Goal: Transaction & Acquisition: Purchase product/service

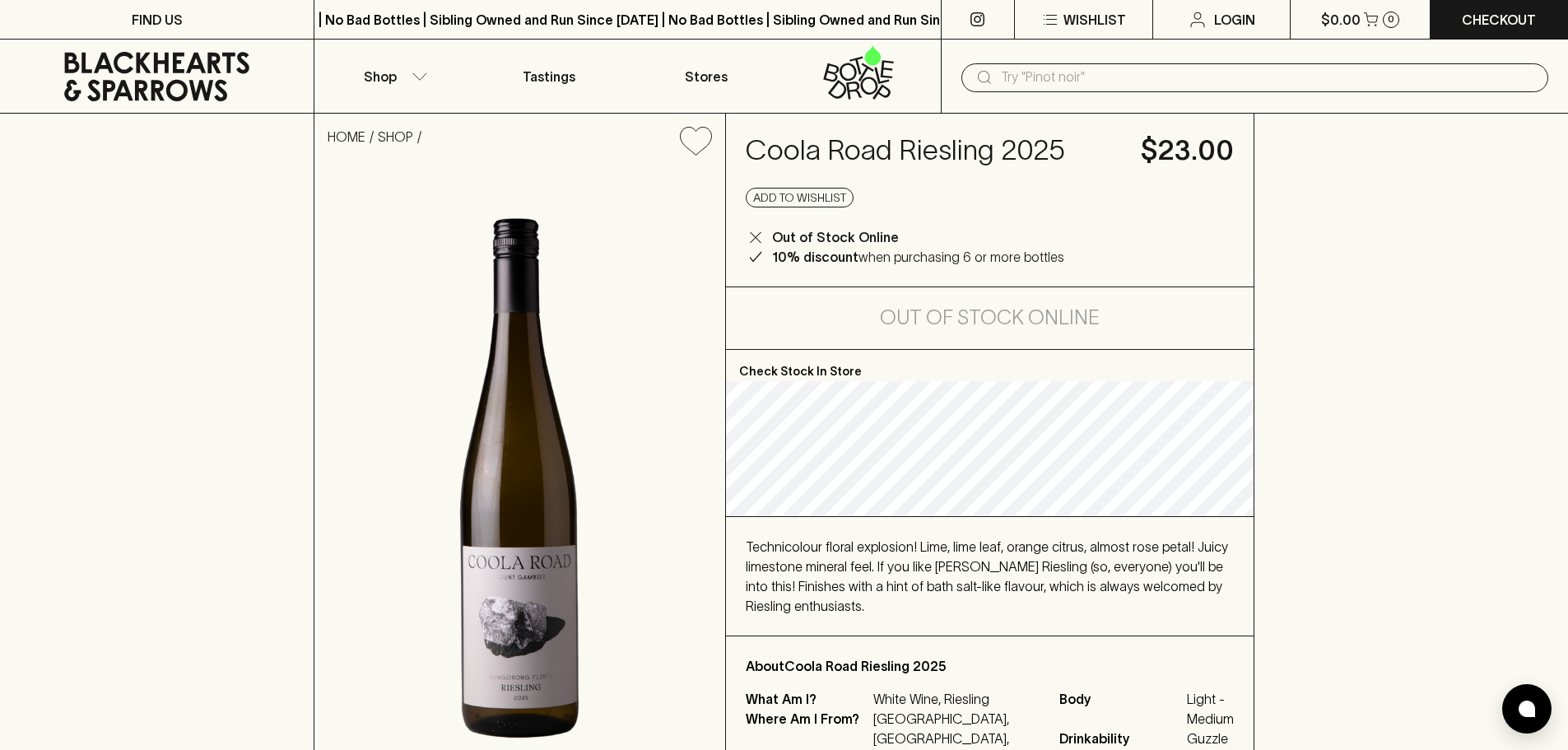
scroll to position [137, 0]
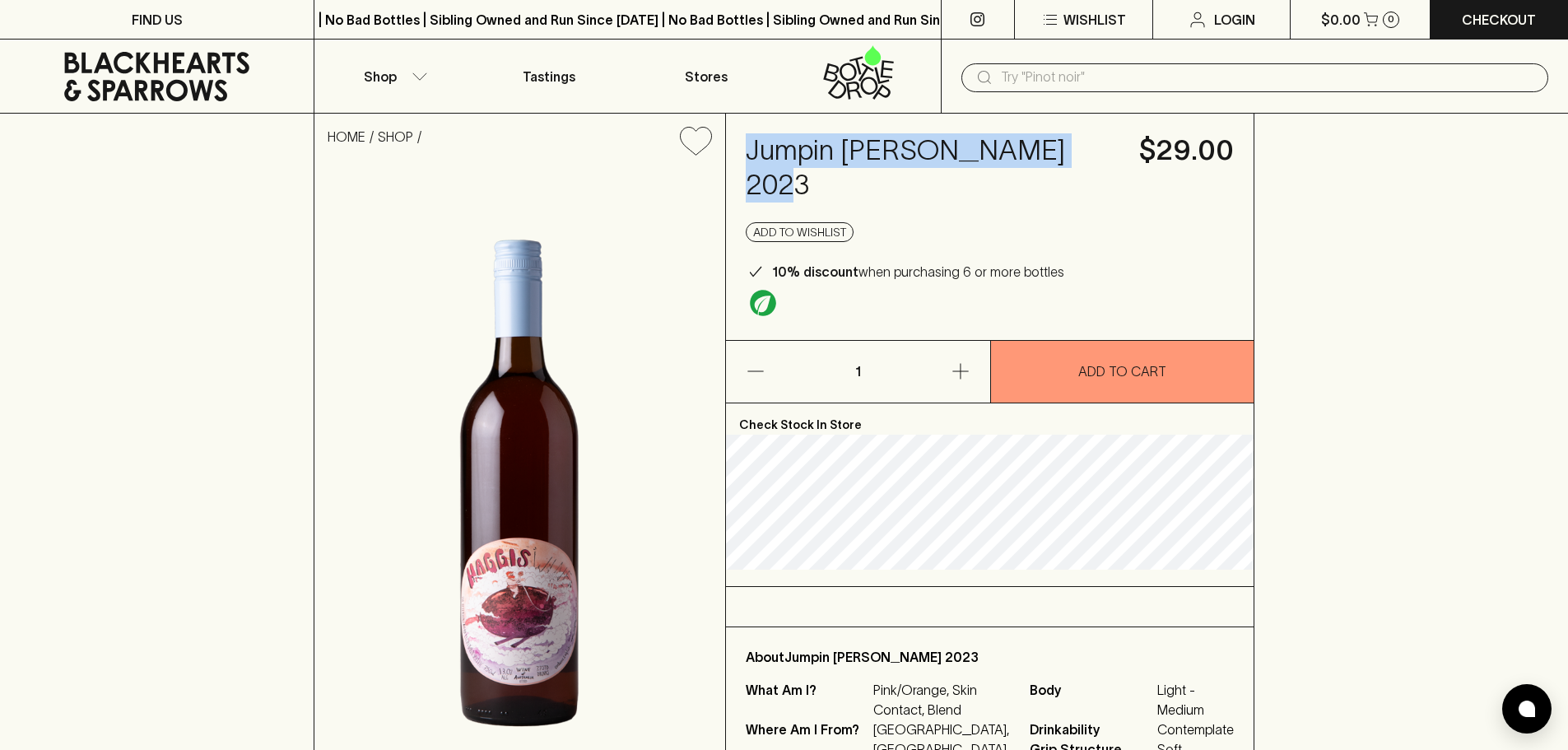
drag, startPoint x: 1071, startPoint y: 153, endPoint x: 738, endPoint y: 143, distance: 333.2
click at [738, 143] on div "Jumpin [PERSON_NAME] 2023 $29.00 Add to wishlist 10% discount when purchasing 6…" at bounding box center [989, 227] width 527 height 227
copy h4 "Jumpin [PERSON_NAME] 2023"
